Goal: Transaction & Acquisition: Purchase product/service

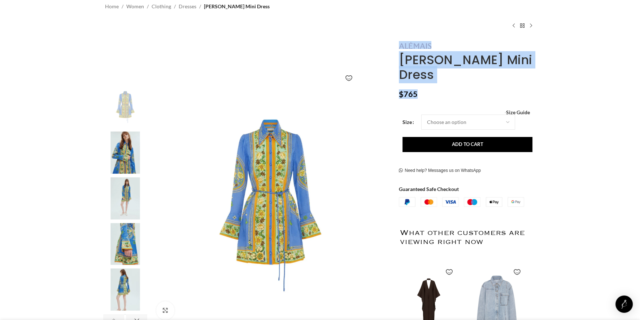
drag, startPoint x: 433, startPoint y: 45, endPoint x: 447, endPoint y: 74, distance: 32.0
click at [447, 75] on div "[PERSON_NAME] Mini Dress $ 765 Women's clothing size guide Women Clothing Size …" at bounding box center [466, 241] width 147 height 400
drag, startPoint x: 447, startPoint y: 74, endPoint x: 425, endPoint y: 52, distance: 31.1
copy div "[PERSON_NAME] Mini Dress $ 765"
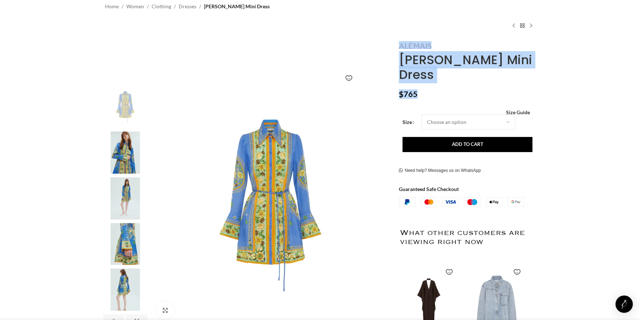
click at [127, 249] on img "4 / 6" at bounding box center [125, 244] width 44 height 42
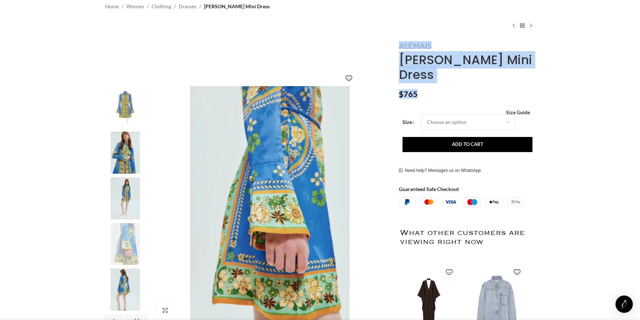
click at [124, 169] on img "2 / 6" at bounding box center [125, 153] width 44 height 42
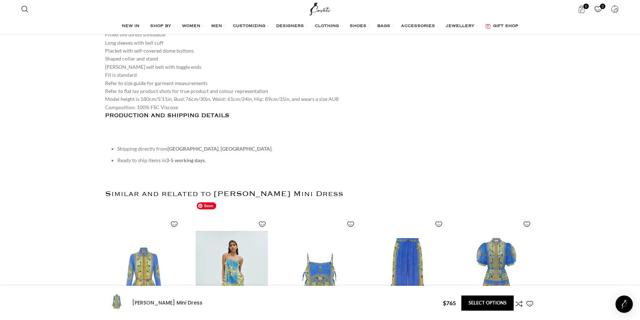
scroll to position [926, 0]
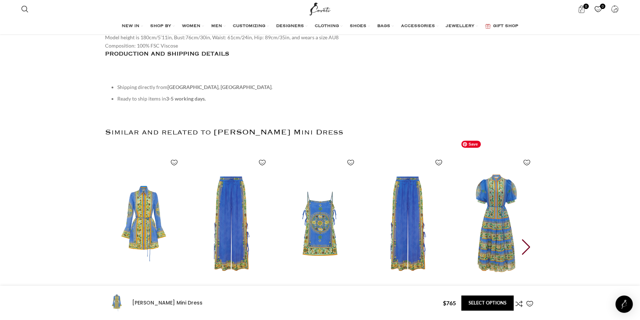
click at [498, 224] on img "5 / 30" at bounding box center [496, 223] width 80 height 149
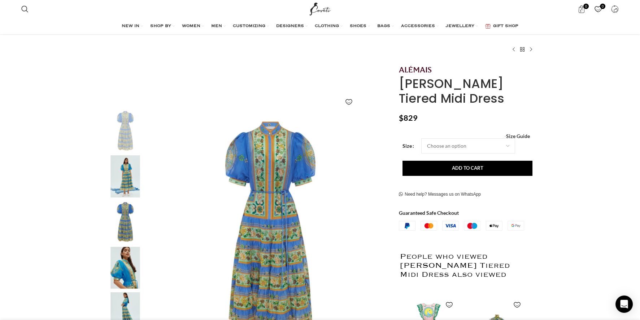
scroll to position [0, 76]
click at [130, 181] on img "2 / 5" at bounding box center [125, 177] width 44 height 42
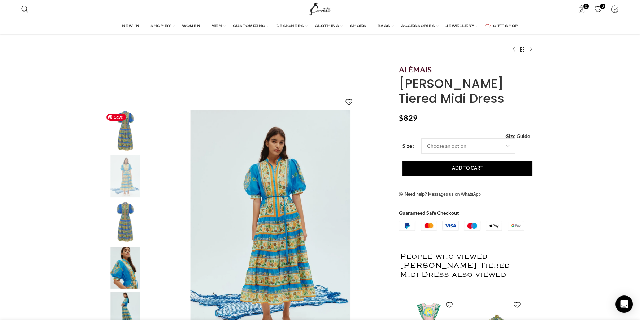
click at [126, 136] on img "1 / 5" at bounding box center [125, 131] width 44 height 42
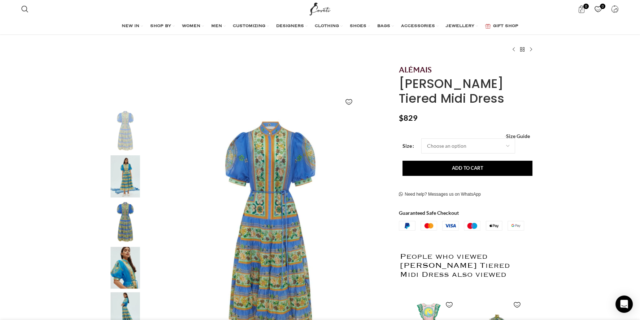
scroll to position [0, 228]
